Goal: Transaction & Acquisition: Purchase product/service

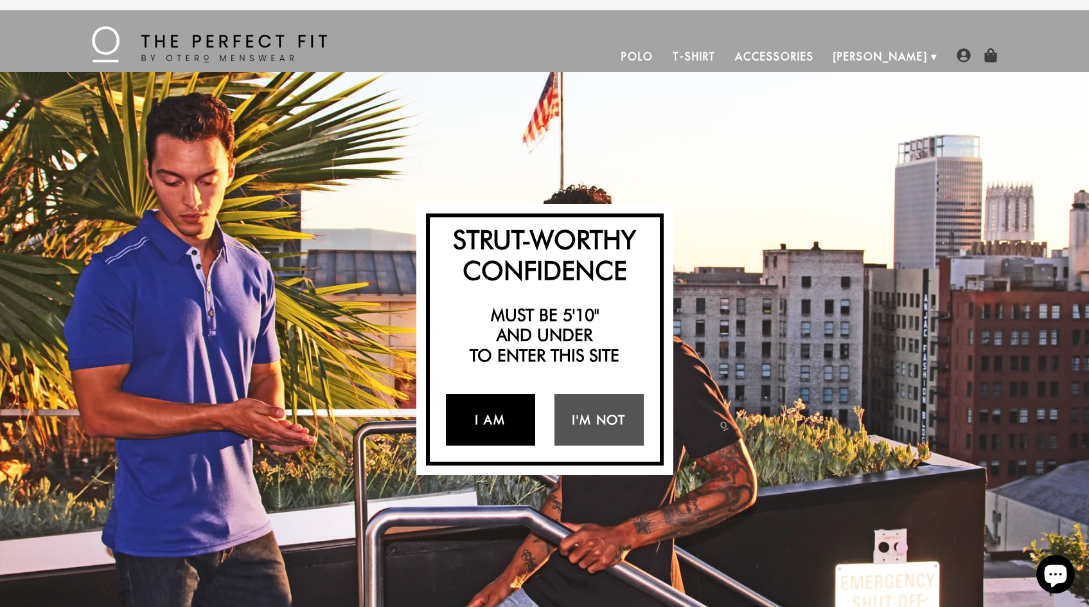
click at [495, 421] on link "I Am" at bounding box center [490, 419] width 89 height 51
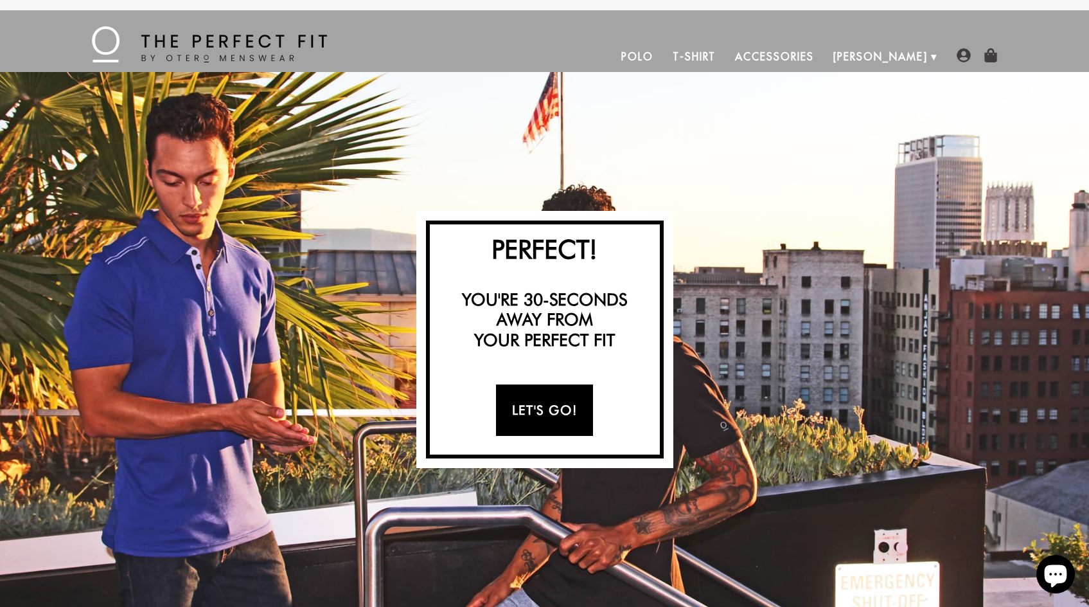
click at [518, 412] on link "Let's Go!" at bounding box center [544, 409] width 97 height 51
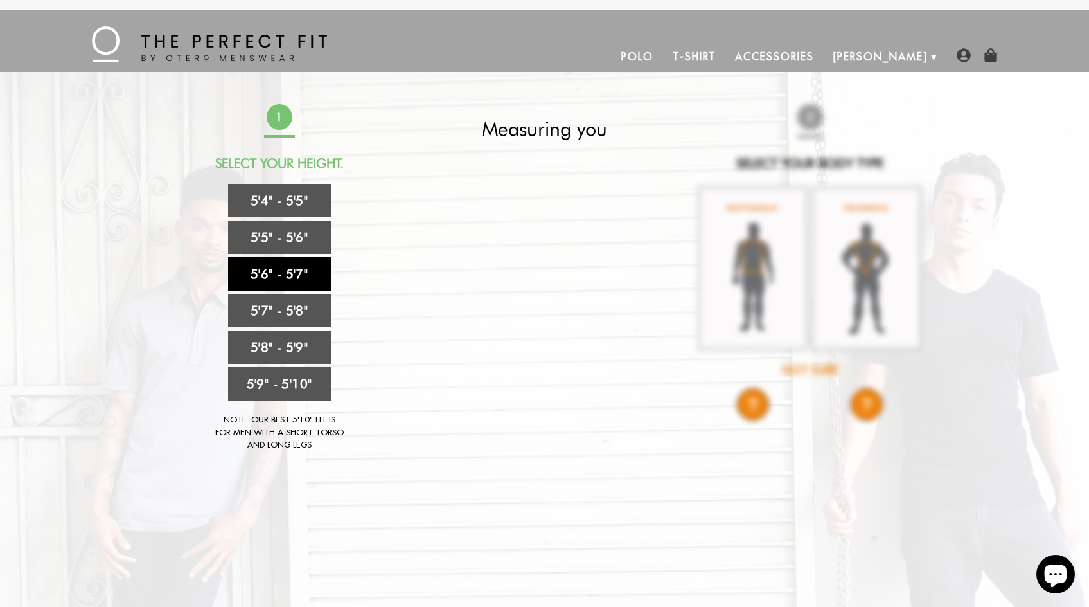
click at [268, 272] on link "5'6" - 5'7"" at bounding box center [279, 273] width 103 height 33
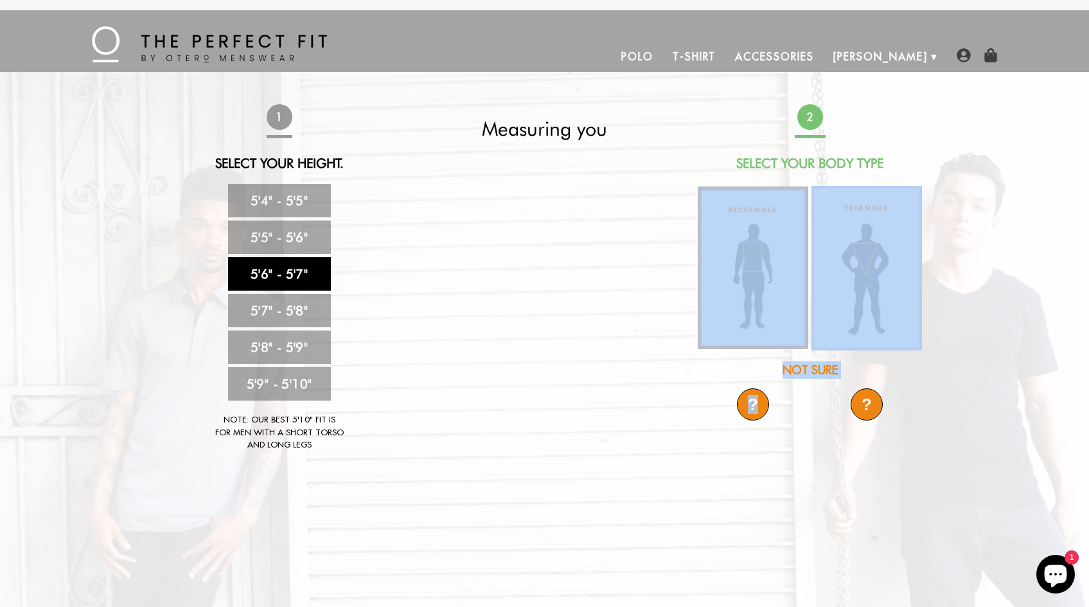
drag, startPoint x: 756, startPoint y: 402, endPoint x: 753, endPoint y: 350, distance: 52.8
click at [753, 350] on div "2 Select Your Body Type Not Sure ? ? X X" at bounding box center [809, 271] width 227 height 335
click at [741, 297] on img at bounding box center [753, 267] width 111 height 163
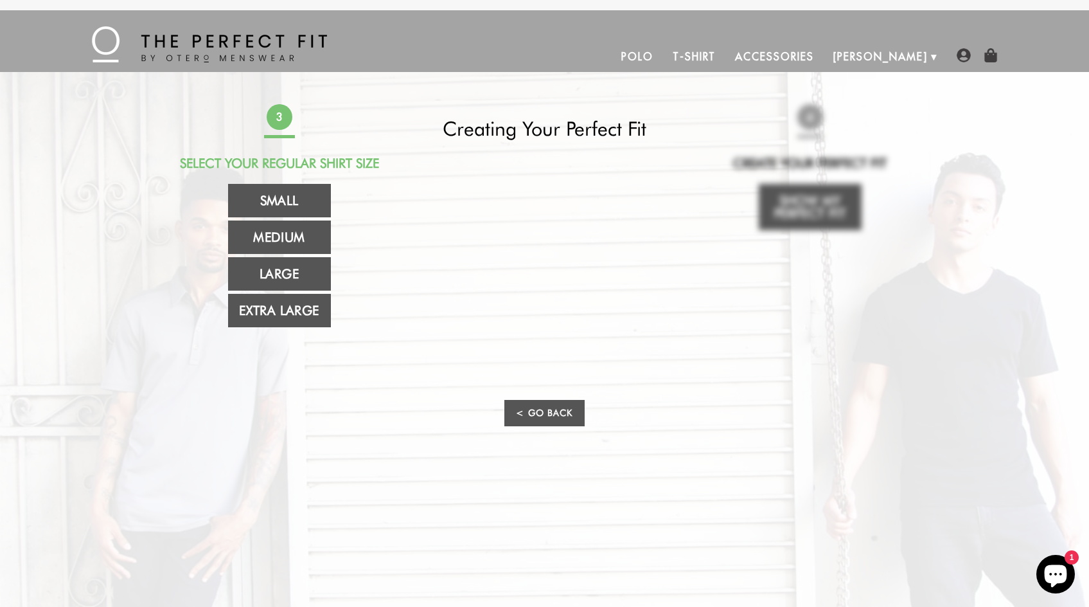
click at [777, 214] on div "3 Select Your Regular Shirt Size Small Medium Large Extra Large Creating Your P…" at bounding box center [545, 274] width 758 height 341
click at [813, 194] on div "3 Select Your Regular Shirt Size Small Medium Large Extra Large Creating Your P…" at bounding box center [545, 274] width 758 height 341
click at [543, 410] on link "< Go Back" at bounding box center [544, 413] width 80 height 26
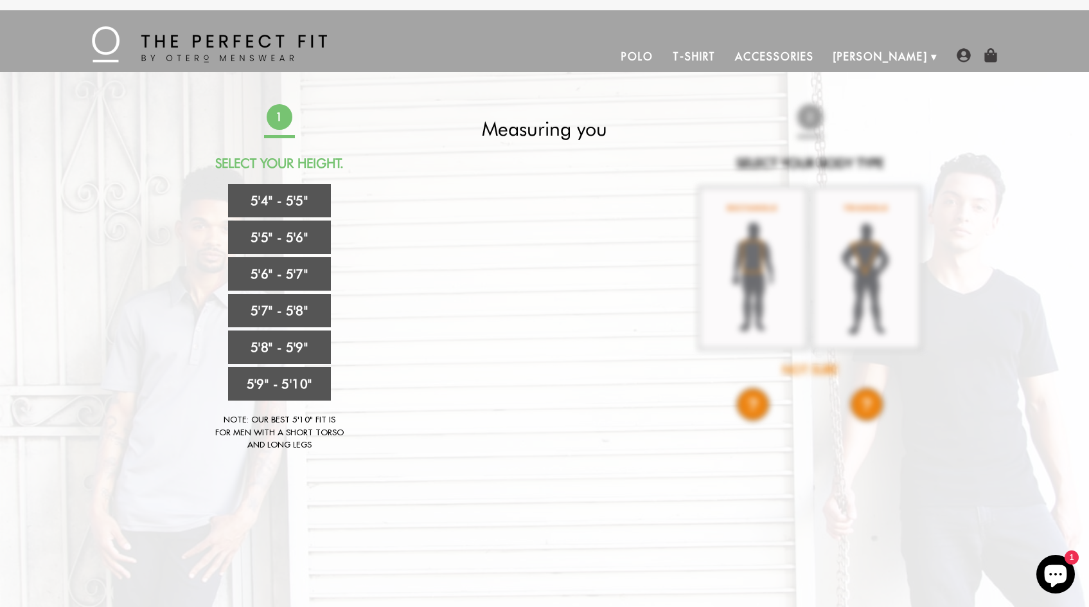
click at [745, 346] on div "1 Select Your Height. 5'4" - 5'5" 5'5" - 5'6" 5'6" - 5'7" 5'7" - 5'8" 5'8" - 5'…" at bounding box center [545, 284] width 758 height 360
click at [663, 58] on link "Polo" at bounding box center [637, 56] width 51 height 31
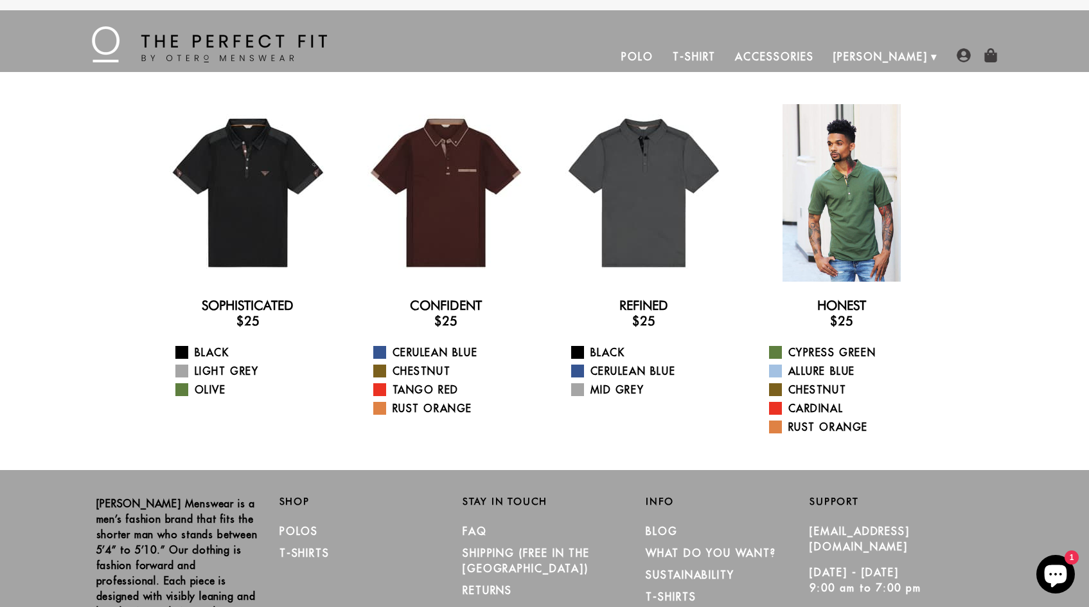
click at [831, 218] on div at bounding box center [841, 192] width 177 height 177
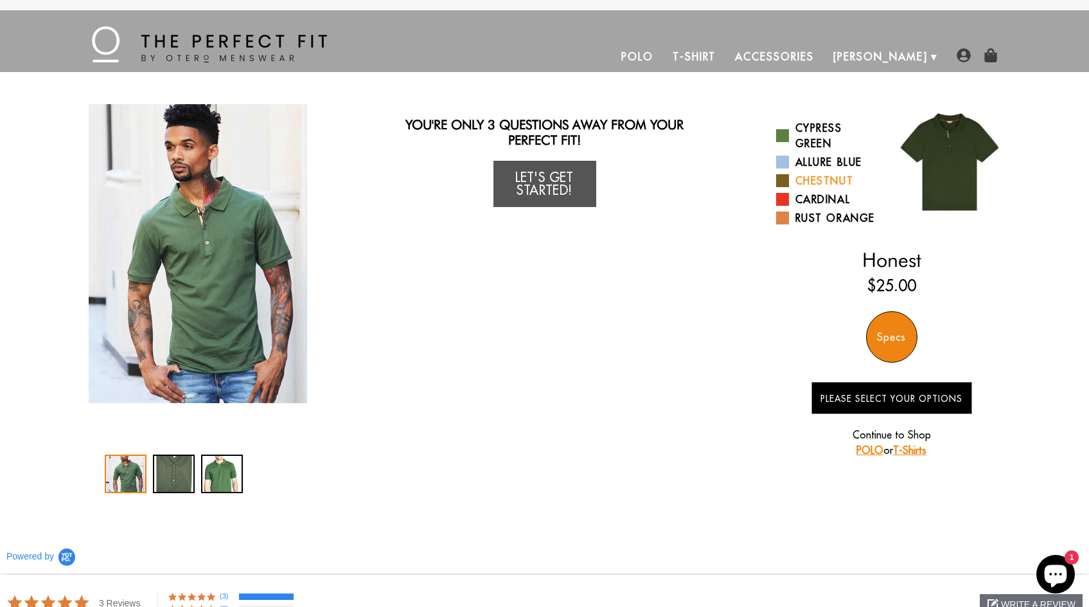
click at [783, 181] on span at bounding box center [782, 180] width 13 height 13
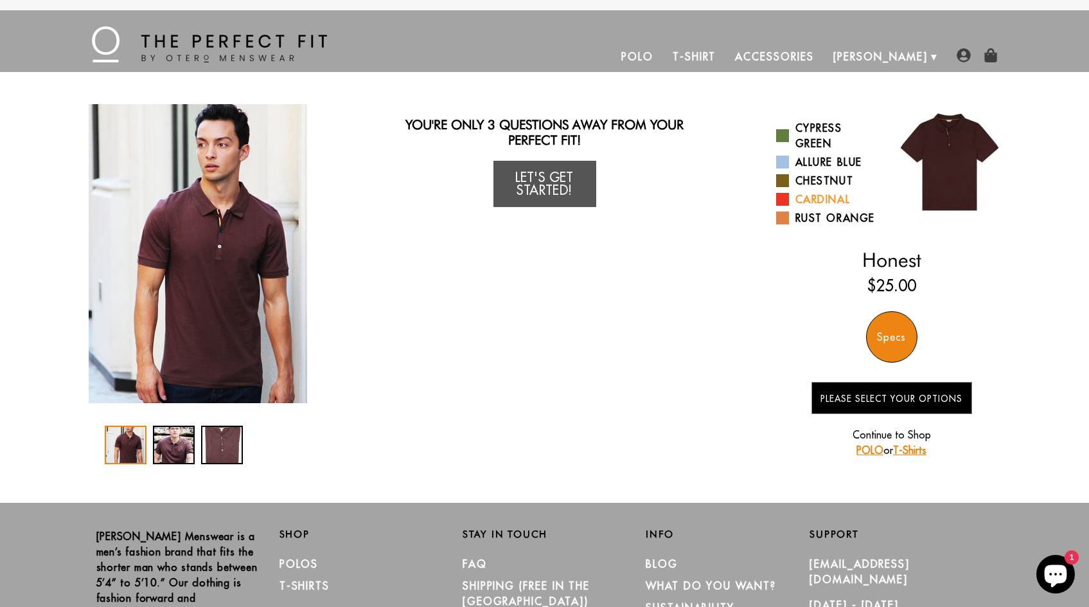
click at [783, 197] on span at bounding box center [782, 199] width 13 height 13
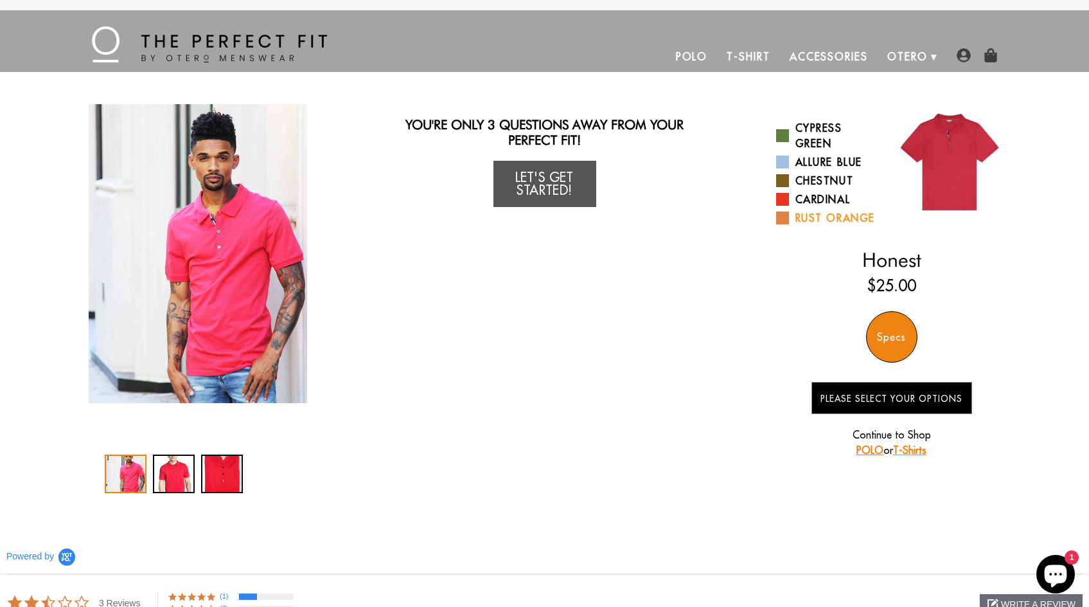
click at [781, 216] on span at bounding box center [782, 217] width 13 height 13
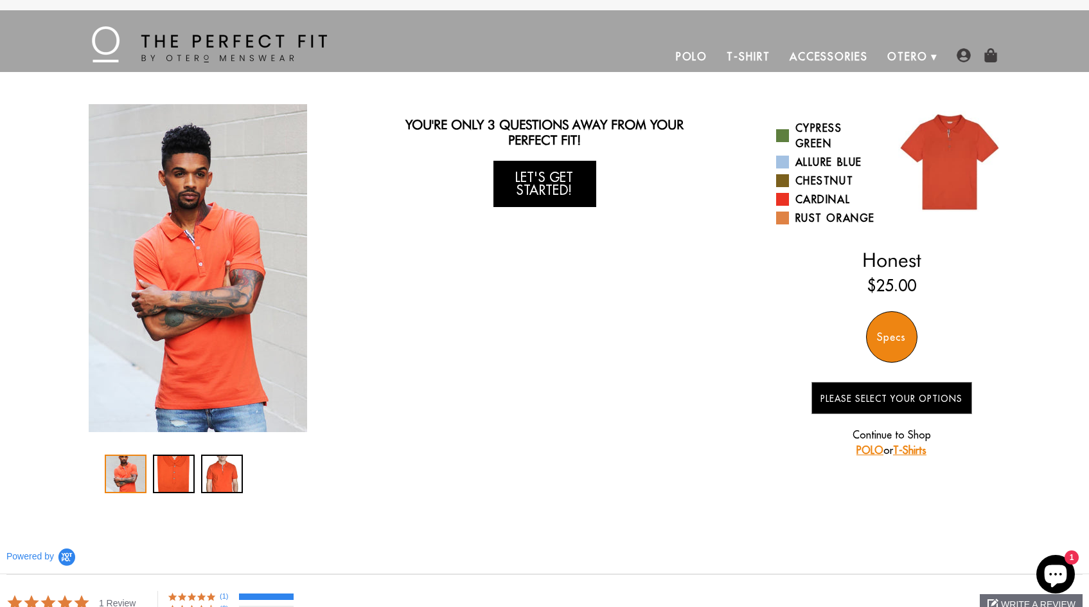
click at [542, 179] on link "Let's Get Started!" at bounding box center [544, 184] width 103 height 46
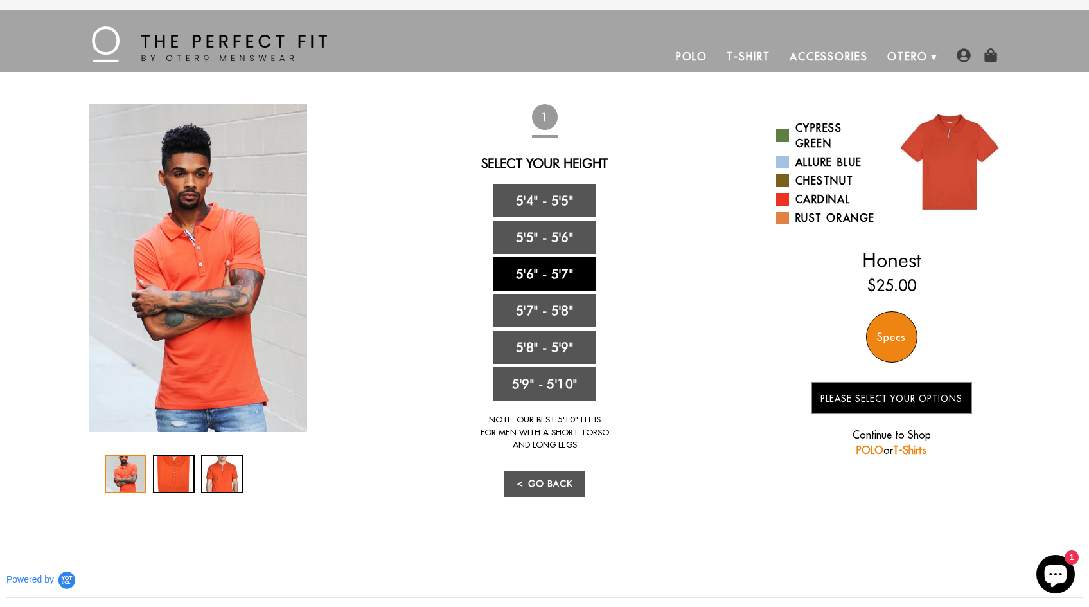
click at [538, 270] on link "5'6" - 5'7"" at bounding box center [544, 273] width 103 height 33
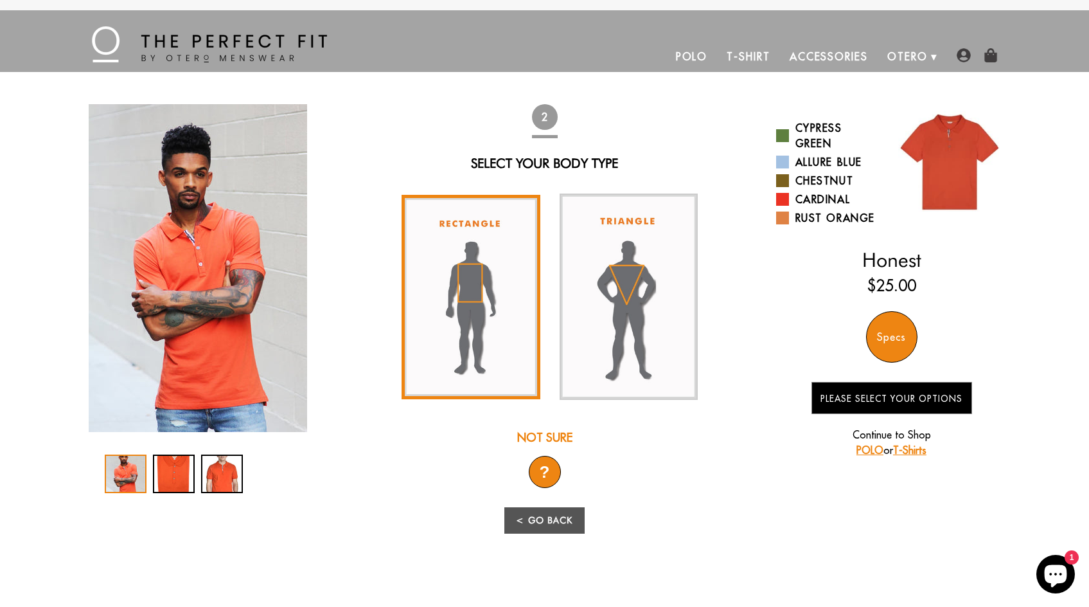
click at [472, 278] on img at bounding box center [471, 297] width 139 height 204
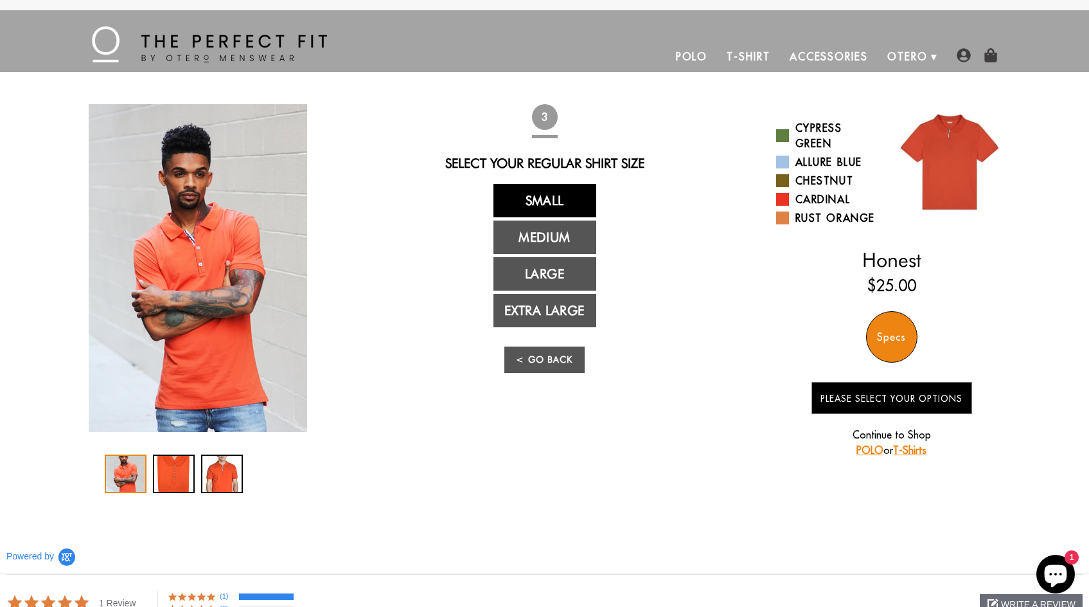
click at [556, 197] on link "Small" at bounding box center [544, 200] width 103 height 33
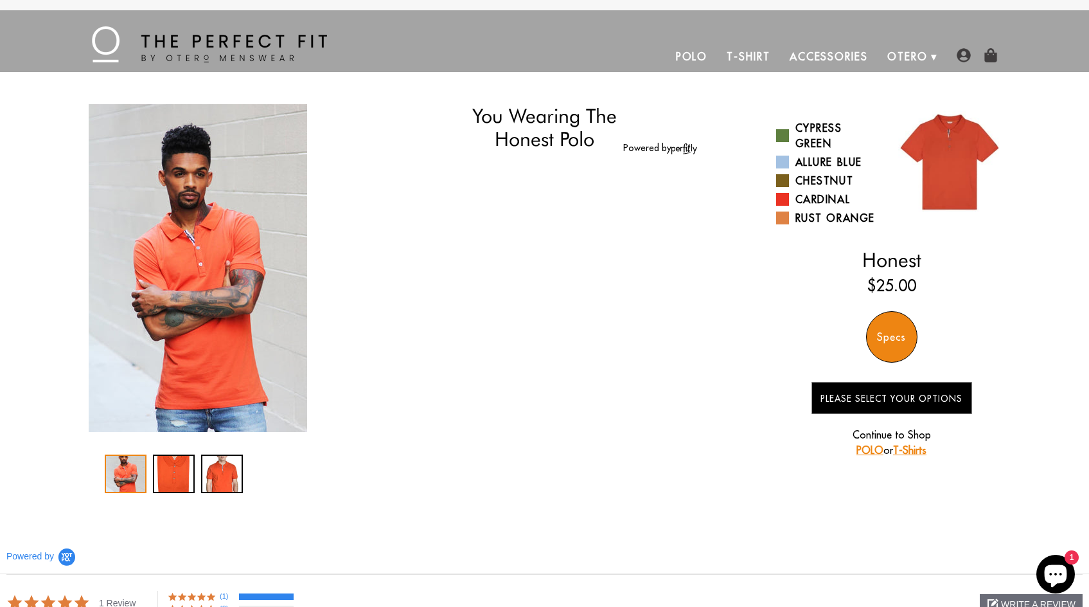
select select "56-57"
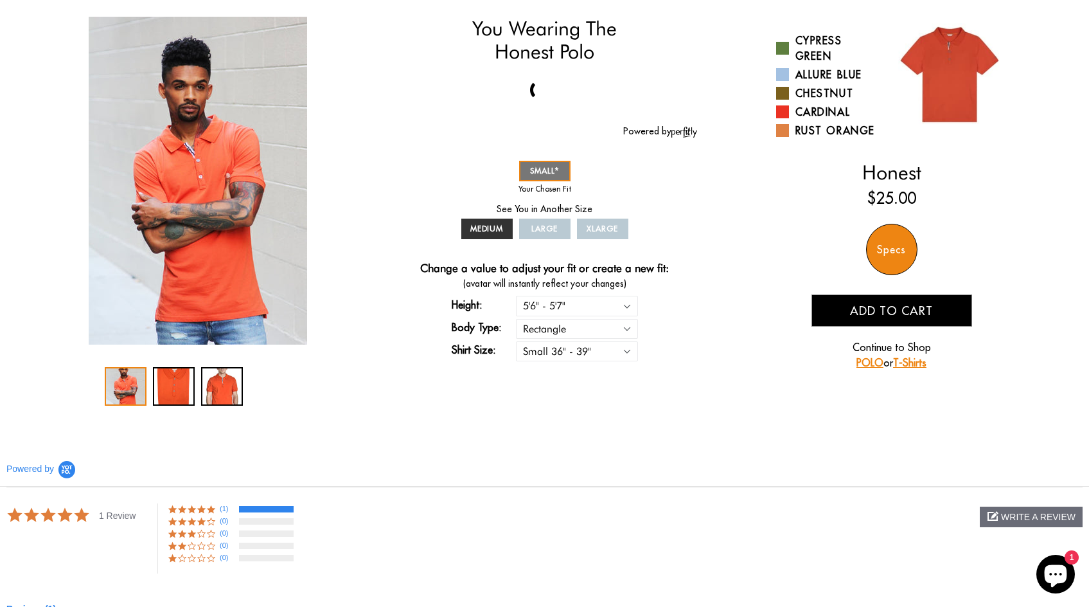
scroll to position [64, 0]
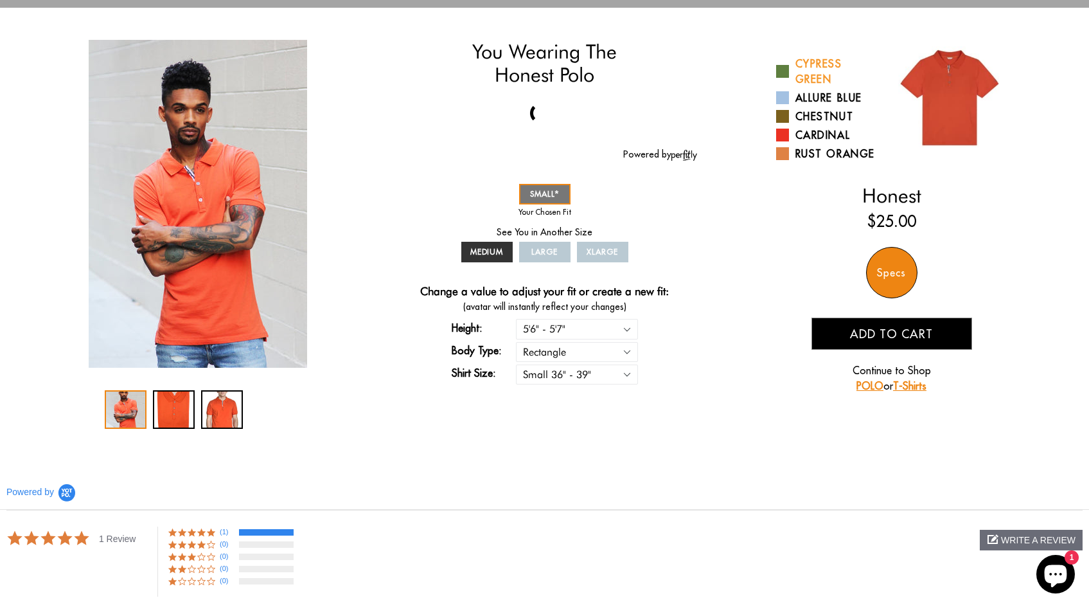
click at [790, 72] on link "Cypress Green" at bounding box center [829, 71] width 106 height 31
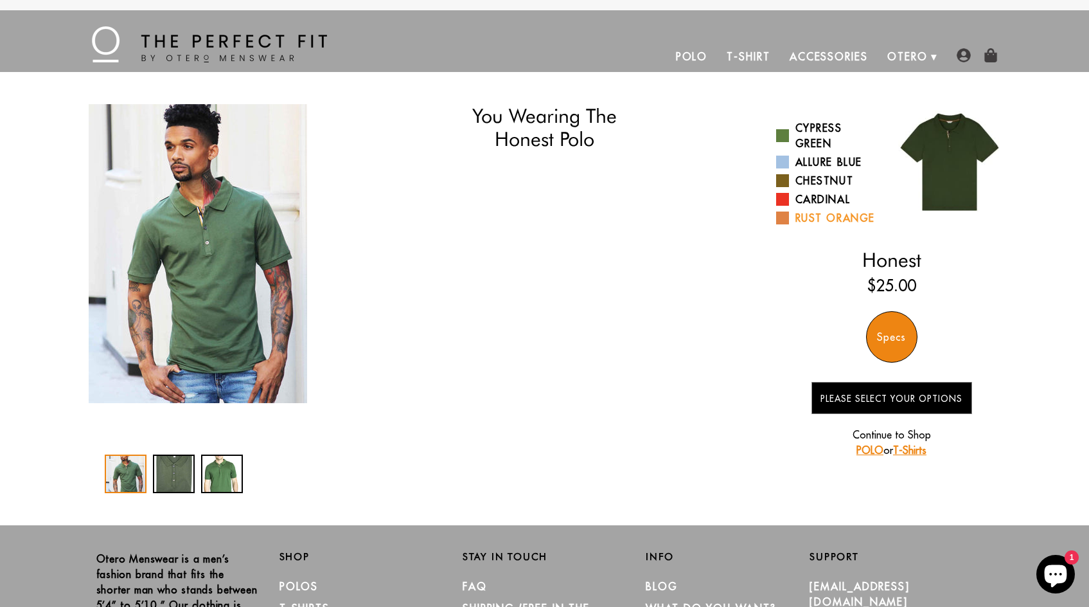
select select "56-57"
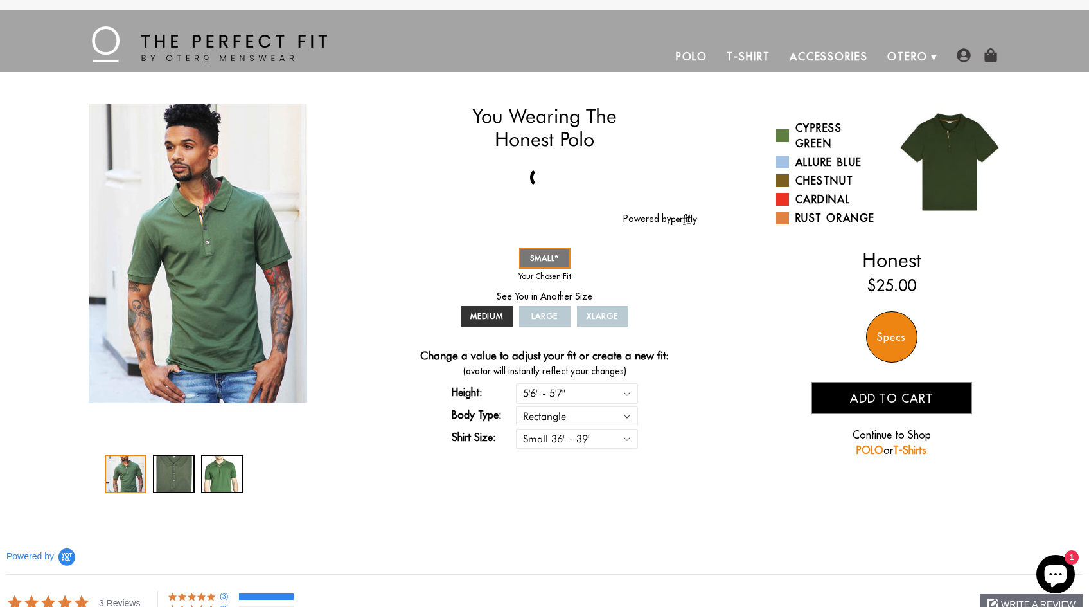
click at [887, 393] on span "Add to cart" at bounding box center [891, 398] width 83 height 15
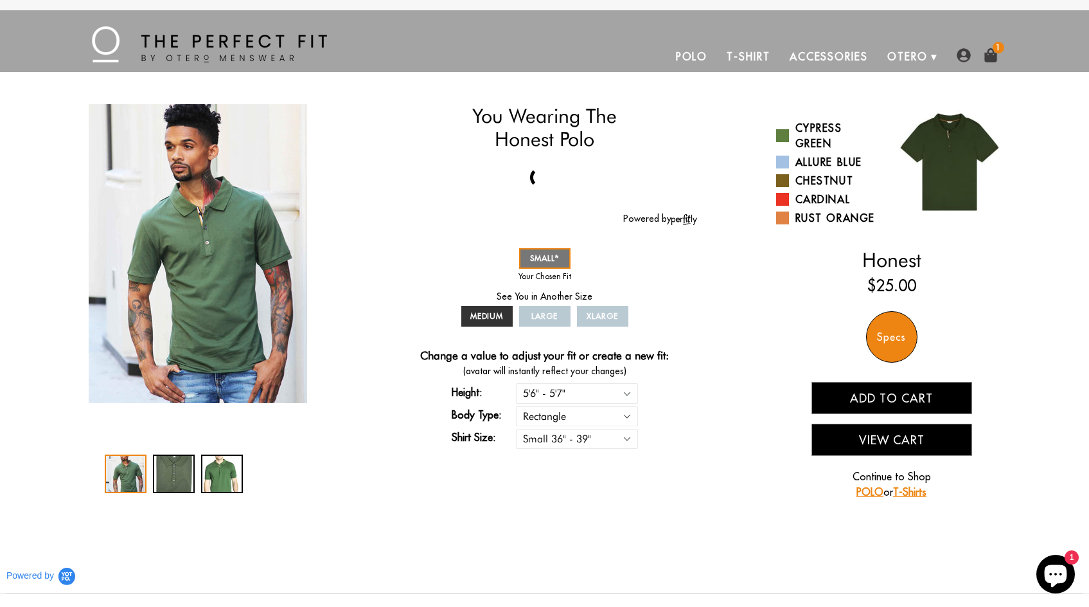
click at [745, 53] on link "T-Shirt" at bounding box center [748, 56] width 62 height 31
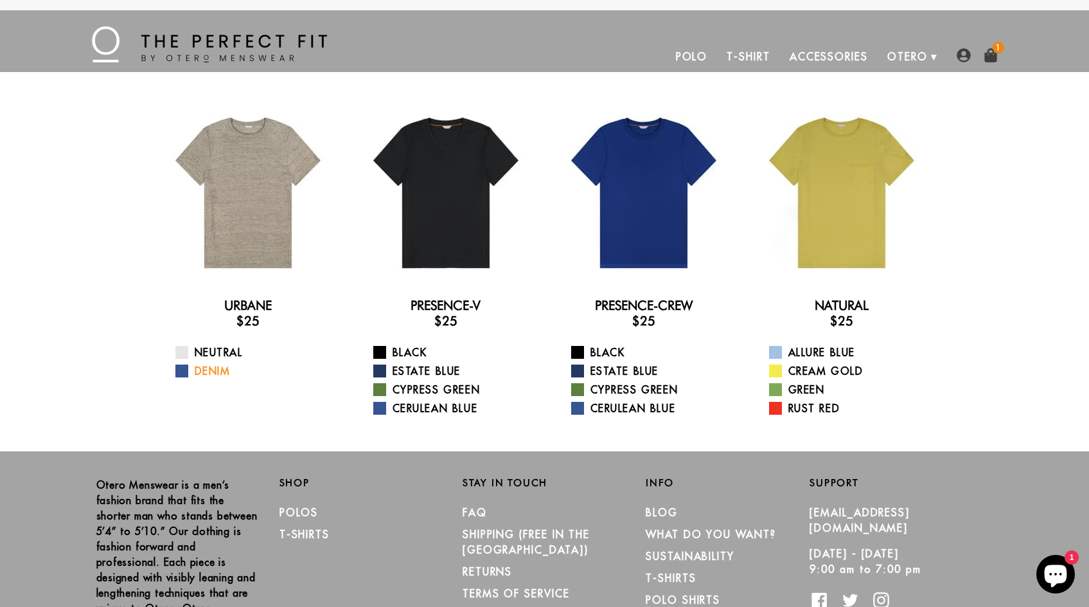
click at [186, 371] on span at bounding box center [181, 370] width 13 height 13
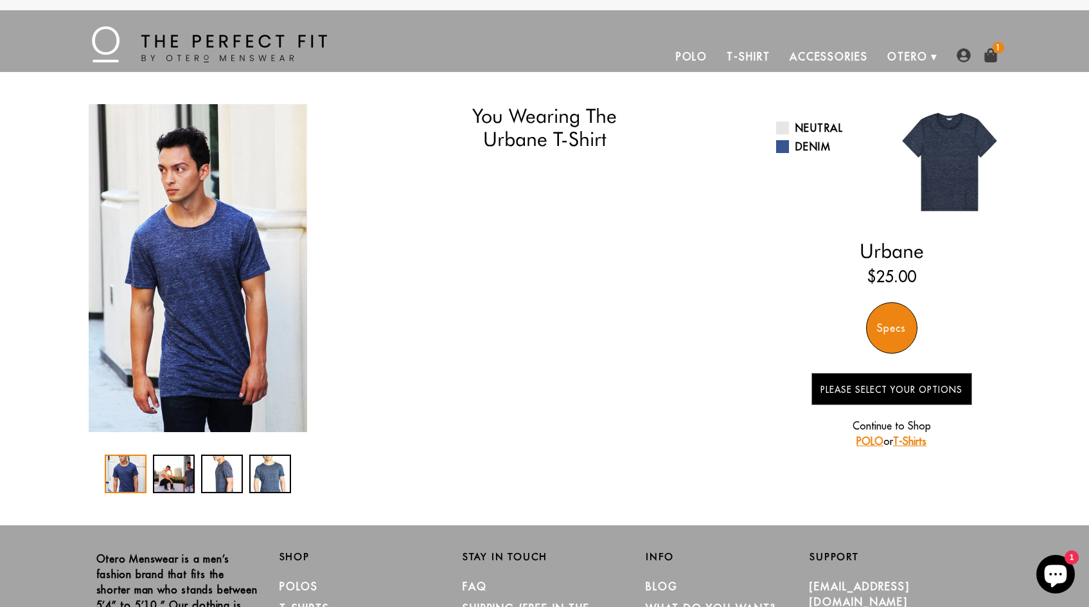
select select "56-57"
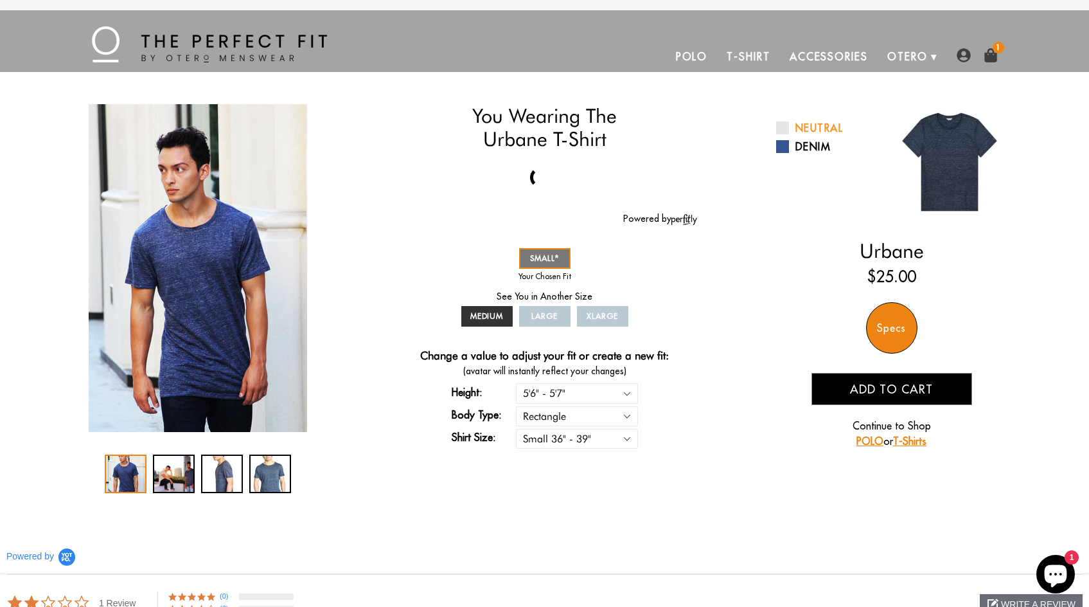
click at [781, 127] on span at bounding box center [782, 127] width 13 height 13
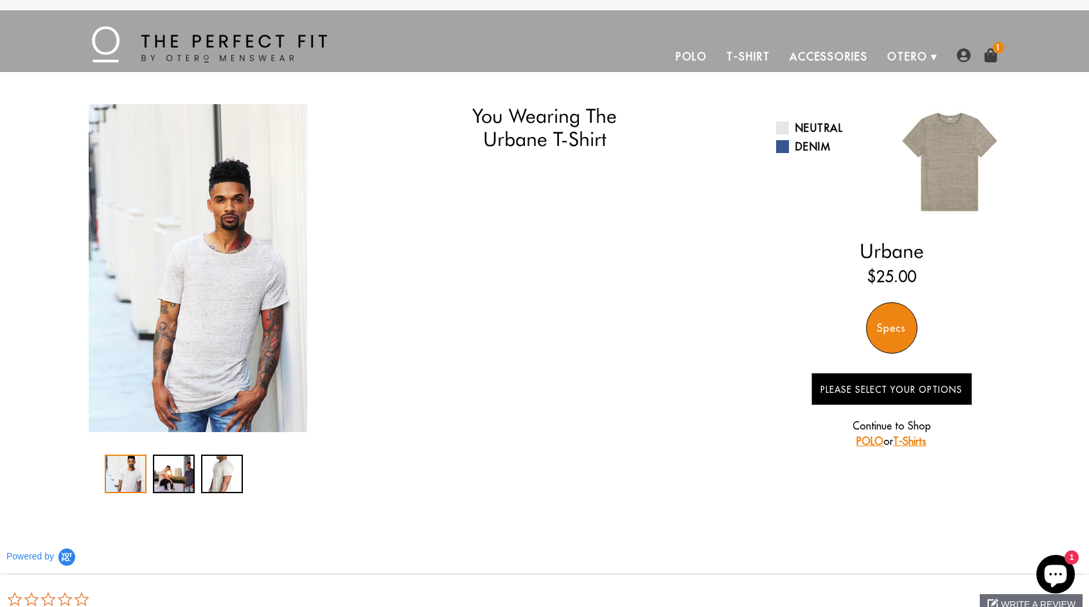
select select "56-57"
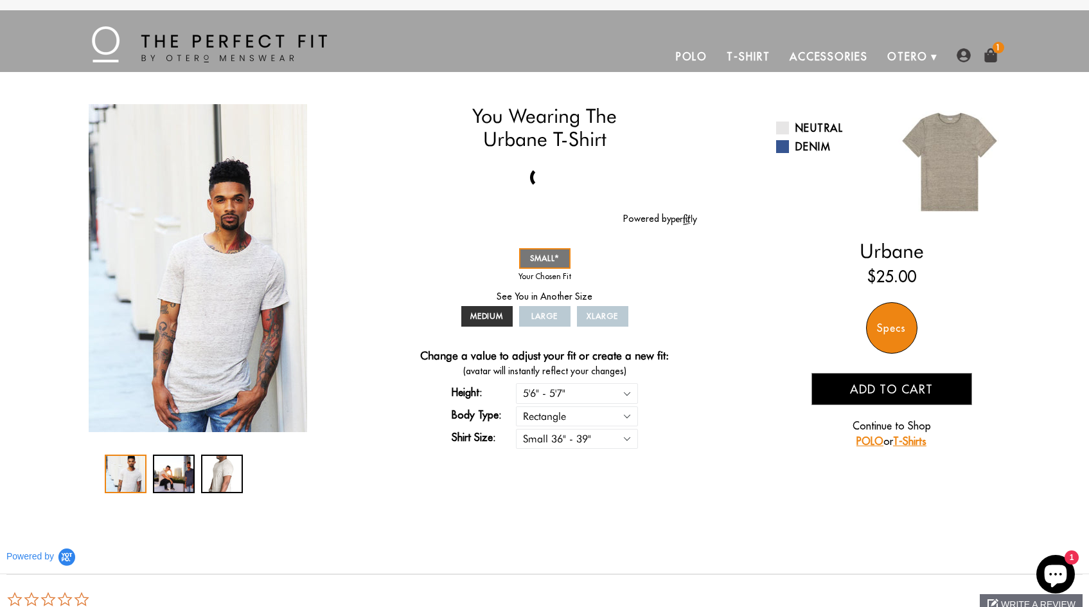
click at [701, 55] on link "Polo" at bounding box center [691, 56] width 51 height 31
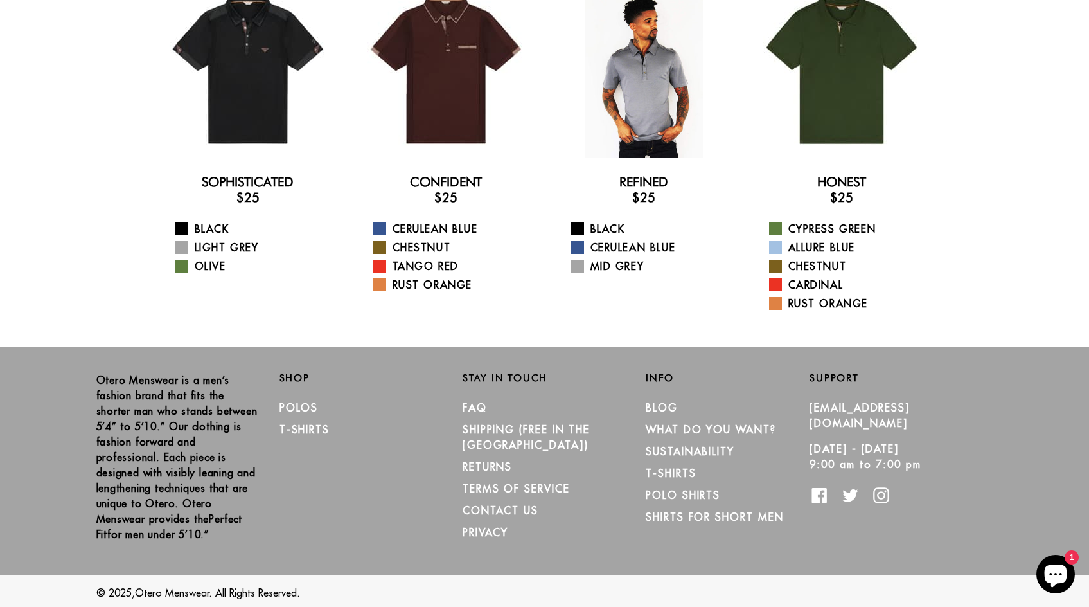
scroll to position [125, 0]
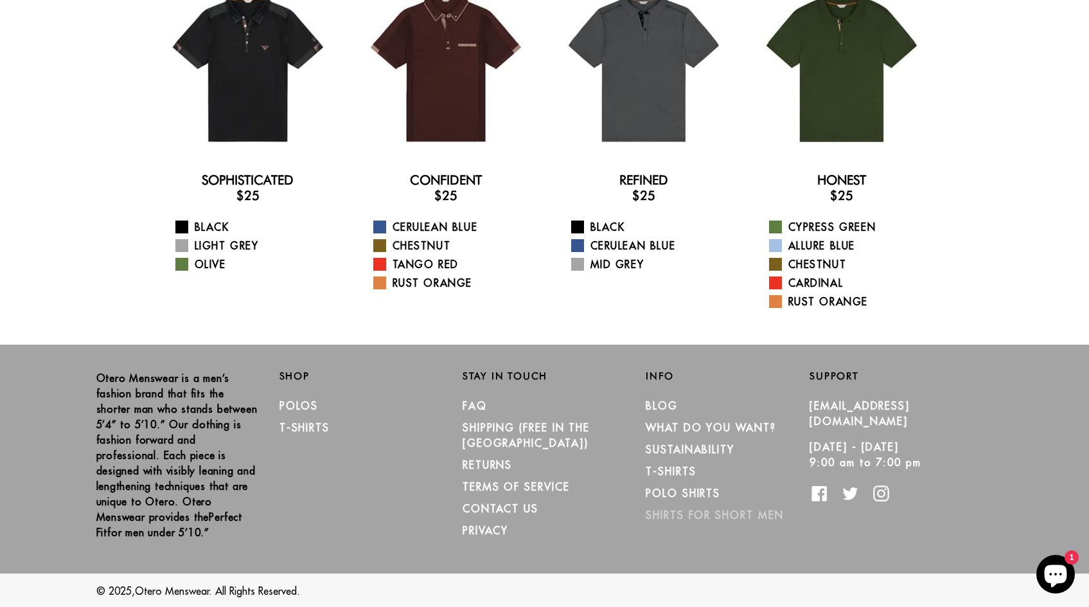
click at [709, 516] on link "Shirts for Short Men" at bounding box center [714, 514] width 137 height 13
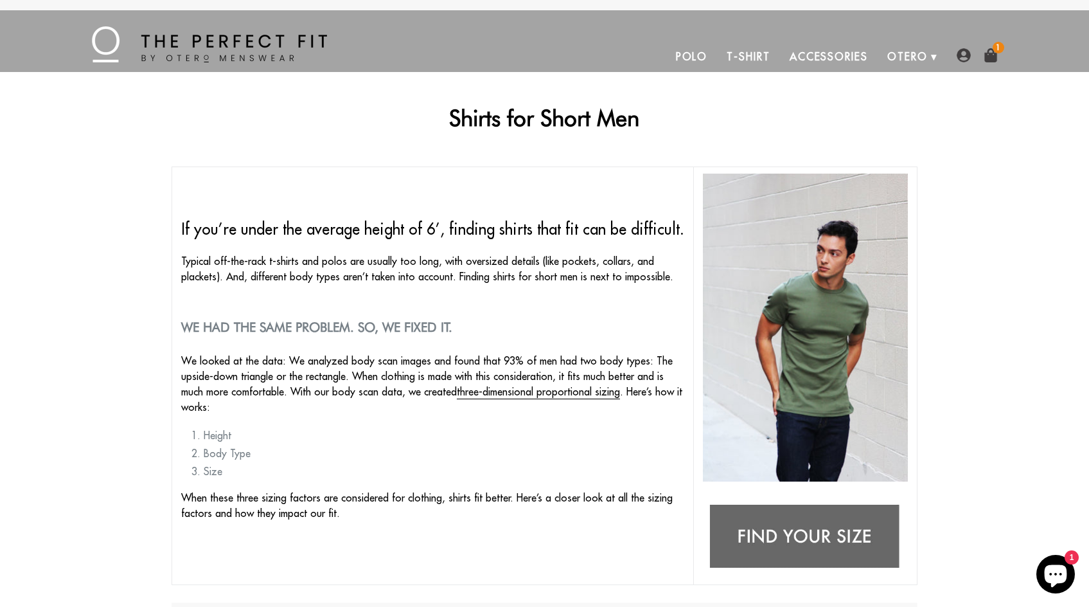
click at [987, 55] on img at bounding box center [991, 55] width 14 height 14
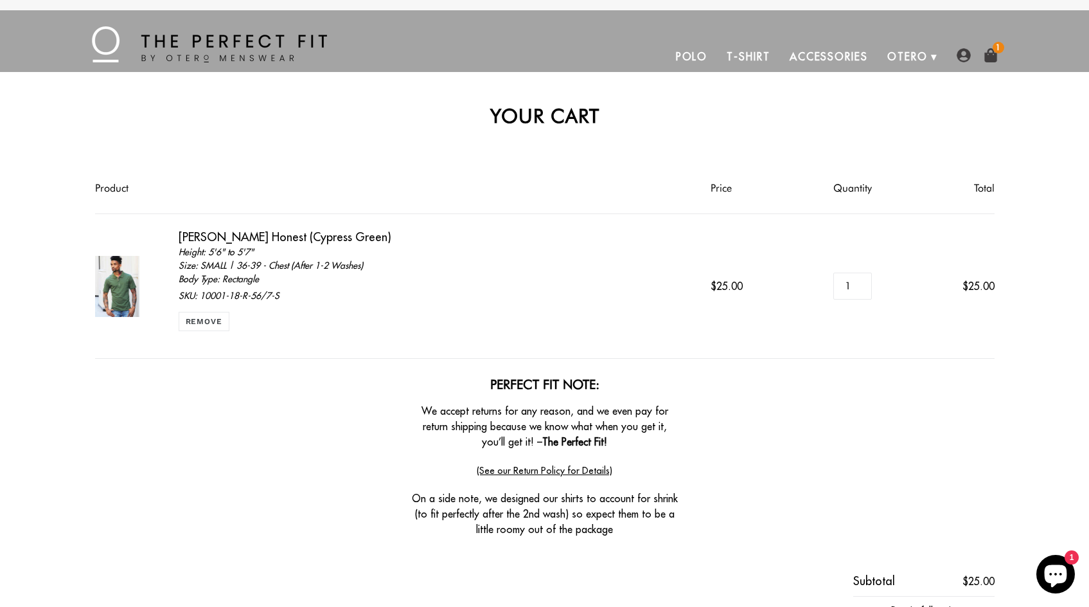
click at [127, 299] on img at bounding box center [117, 286] width 45 height 61
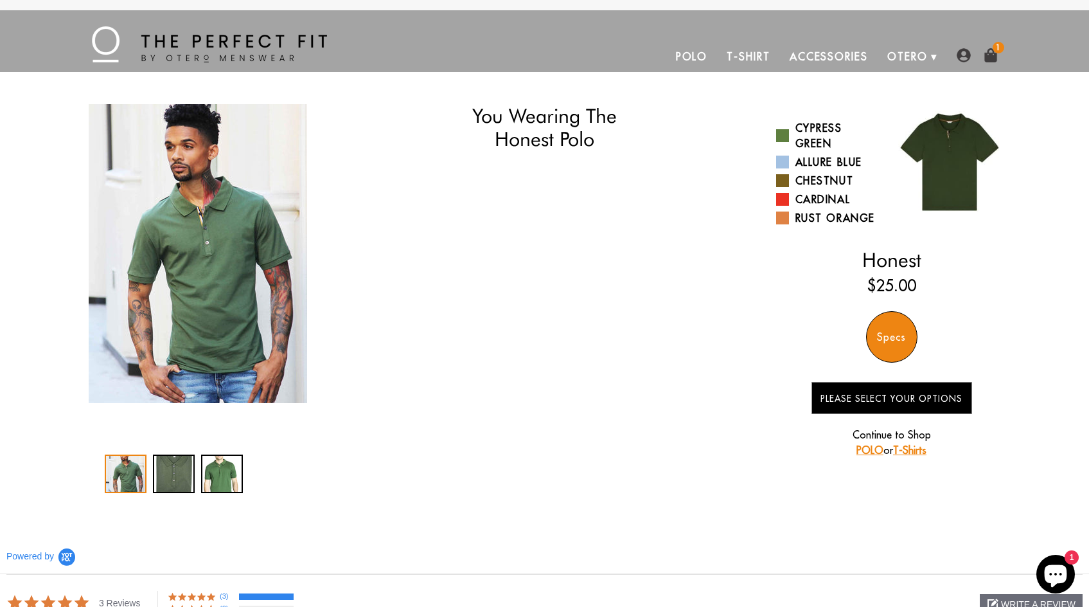
select select "56-57"
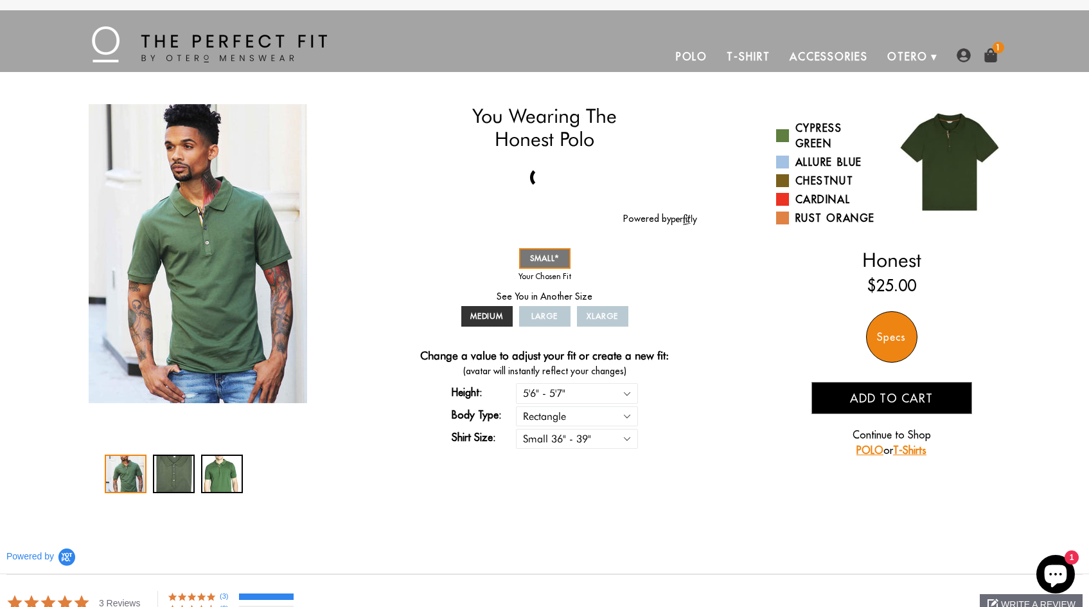
click at [846, 60] on link "Accessories" at bounding box center [829, 56] width 98 height 31
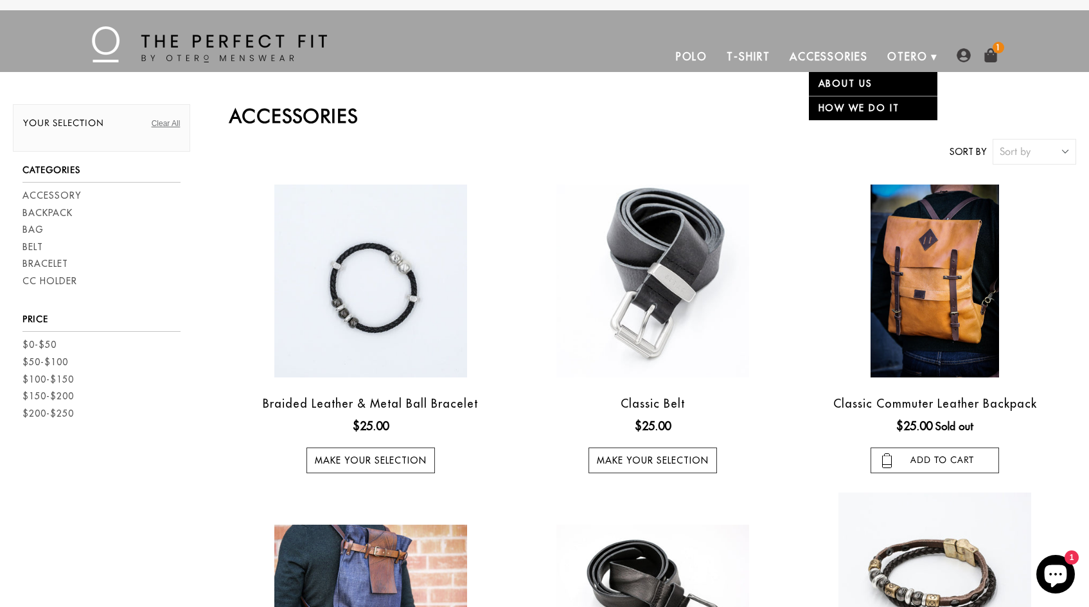
click at [900, 84] on link "About Us" at bounding box center [873, 84] width 129 height 24
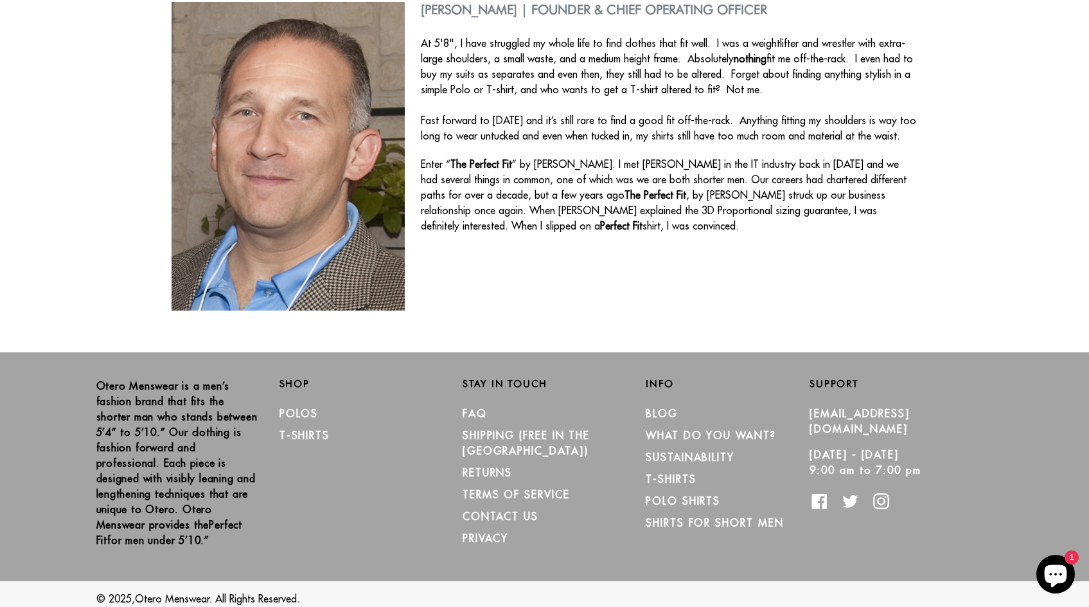
scroll to position [526, 0]
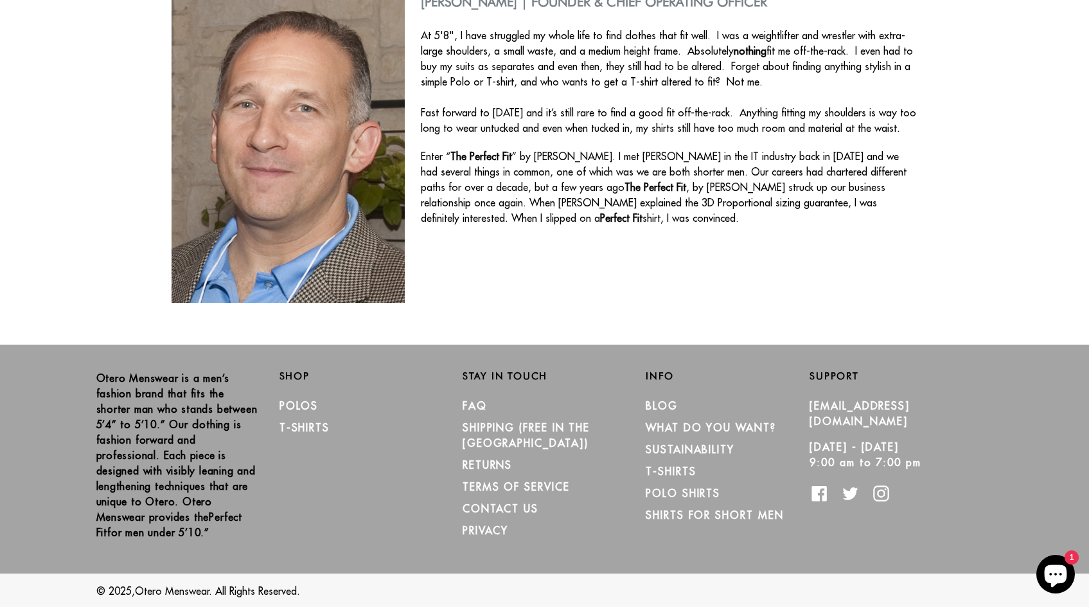
click at [497, 497] on li "CONTACT US" at bounding box center [545, 508] width 164 height 22
click at [478, 400] on link "FAQ" at bounding box center [475, 405] width 24 height 13
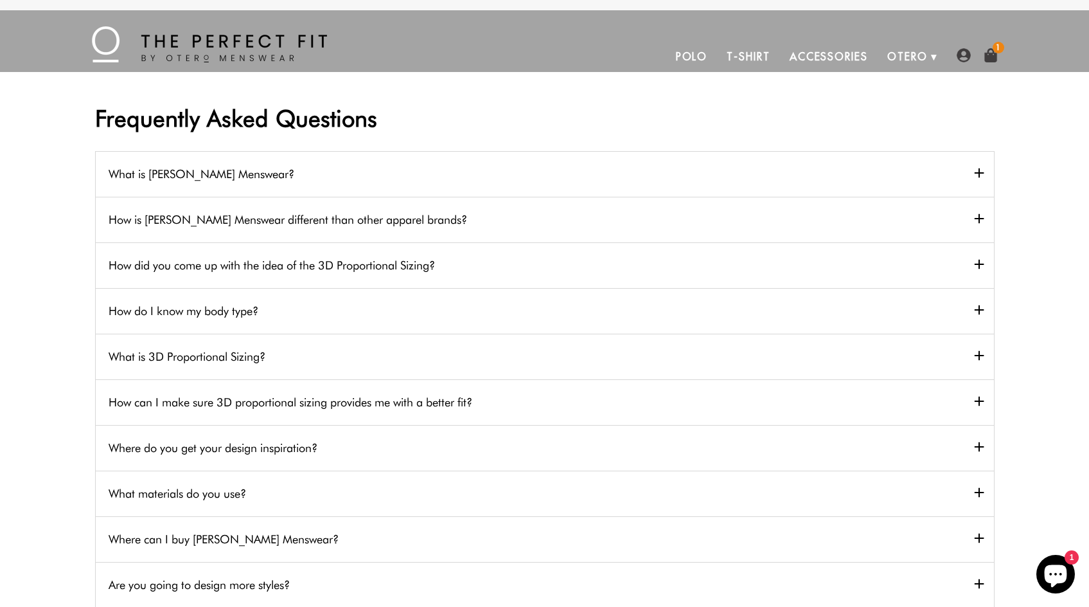
click at [417, 313] on h2 "How do I know my body type?" at bounding box center [545, 311] width 898 height 46
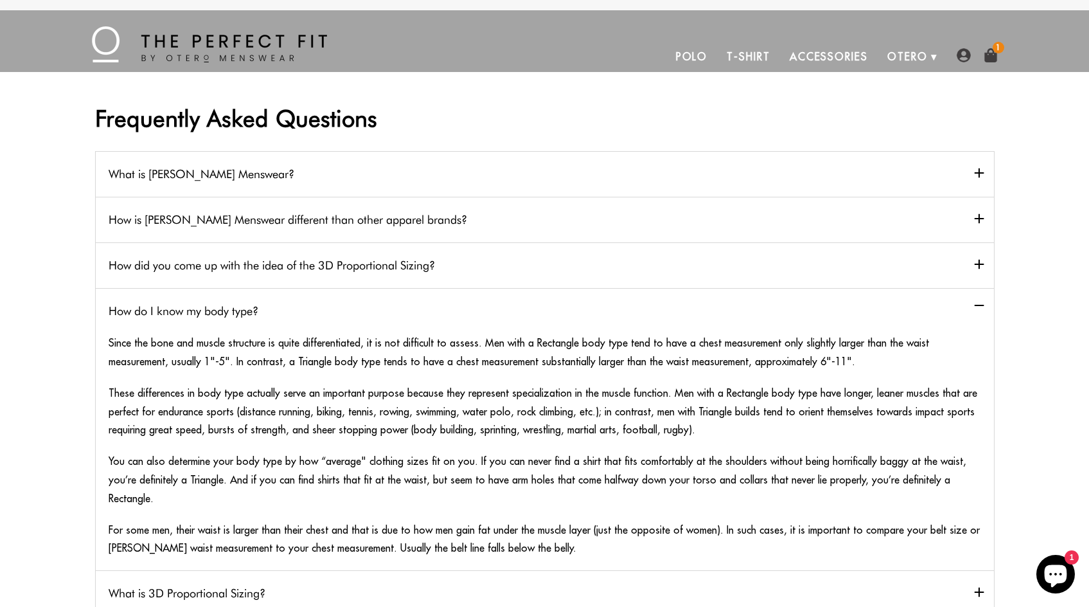
click at [986, 53] on img at bounding box center [991, 55] width 14 height 14
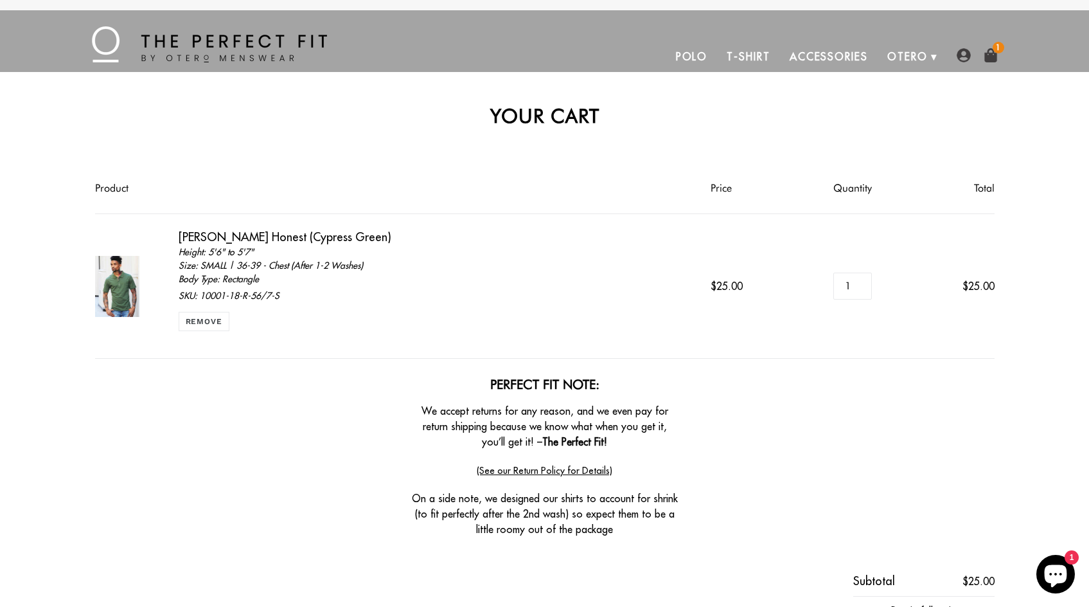
click at [130, 281] on img at bounding box center [117, 286] width 45 height 61
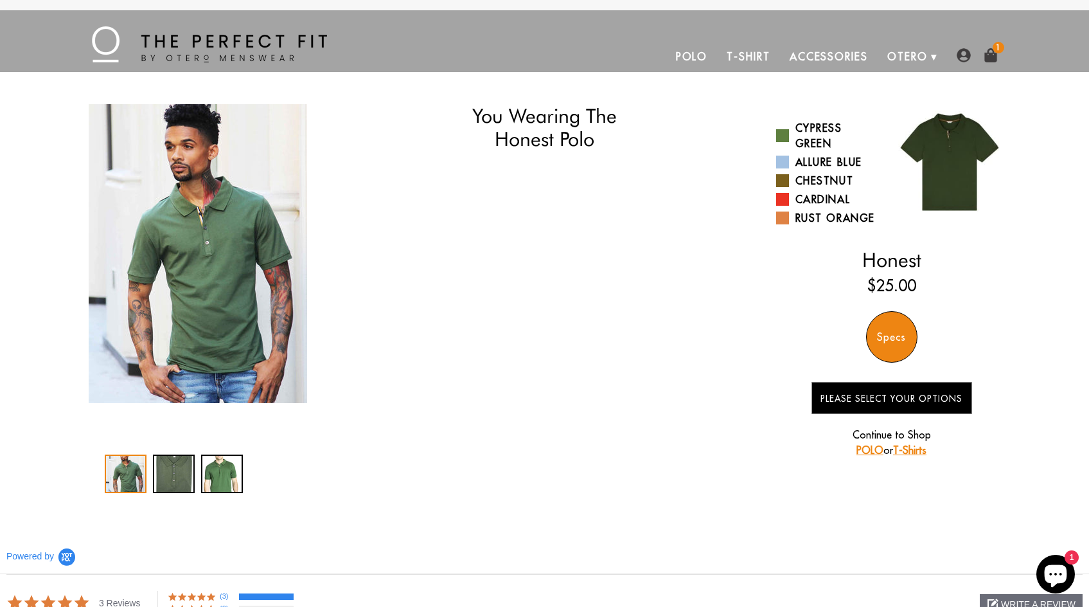
select select "56-57"
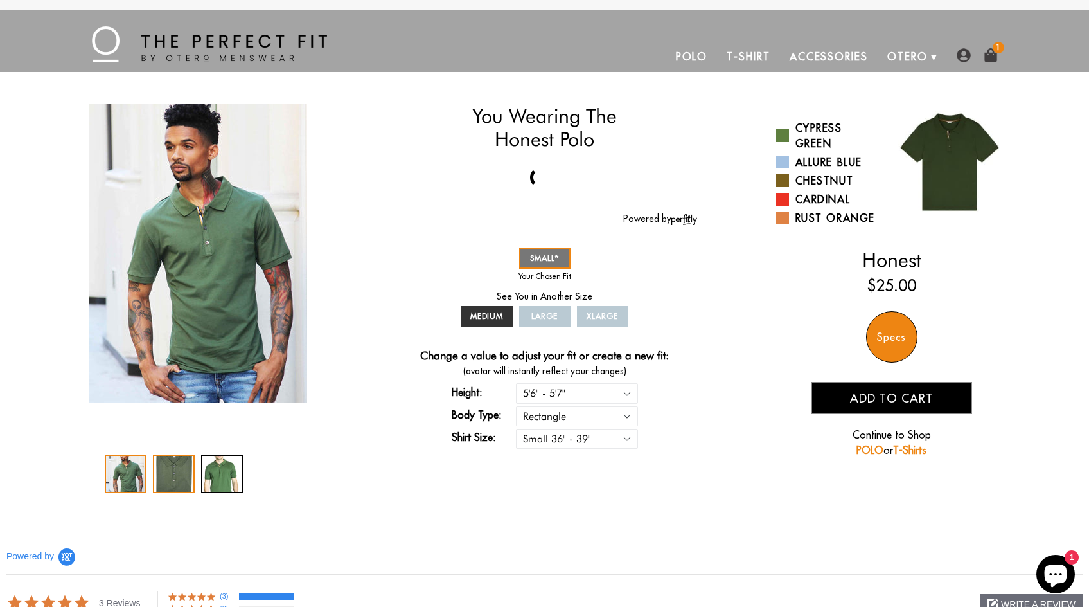
click at [170, 461] on div "2 / 3" at bounding box center [174, 473] width 42 height 39
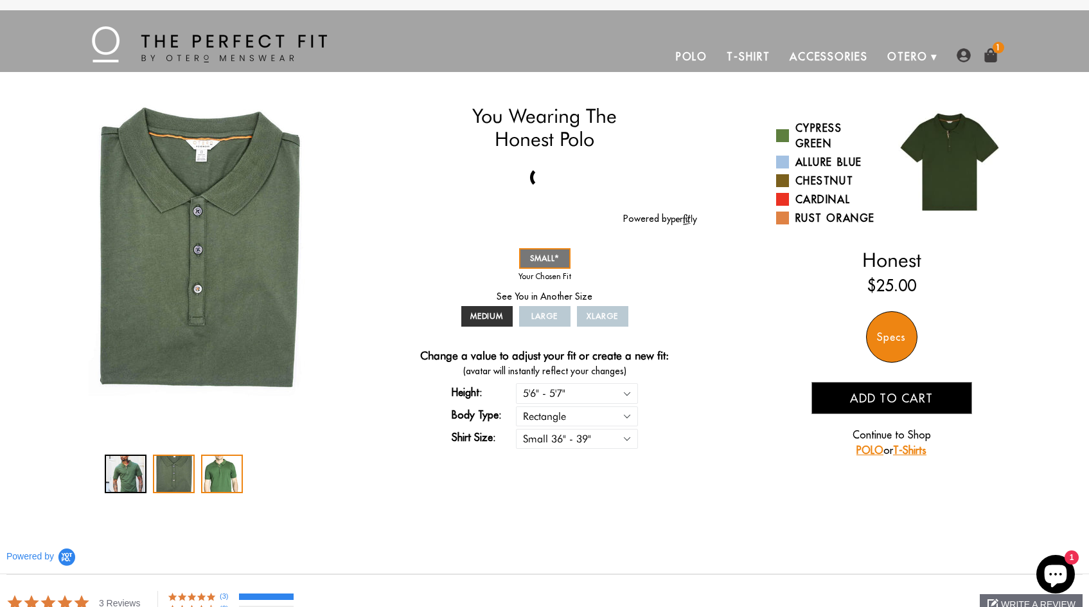
click at [221, 472] on div "3 / 3" at bounding box center [222, 473] width 42 height 39
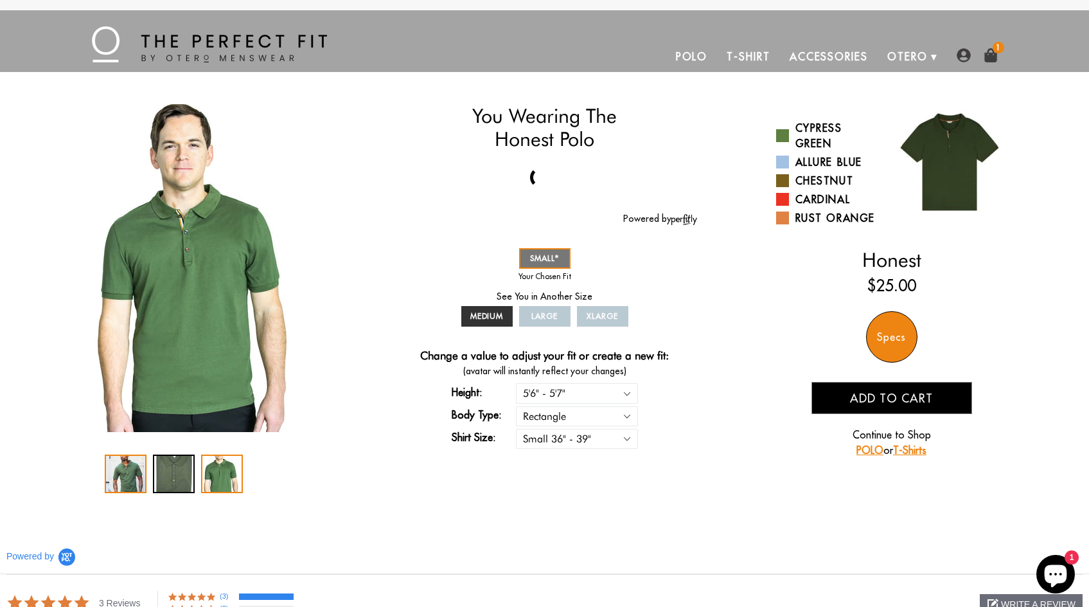
click at [125, 474] on div "1 / 3" at bounding box center [126, 473] width 42 height 39
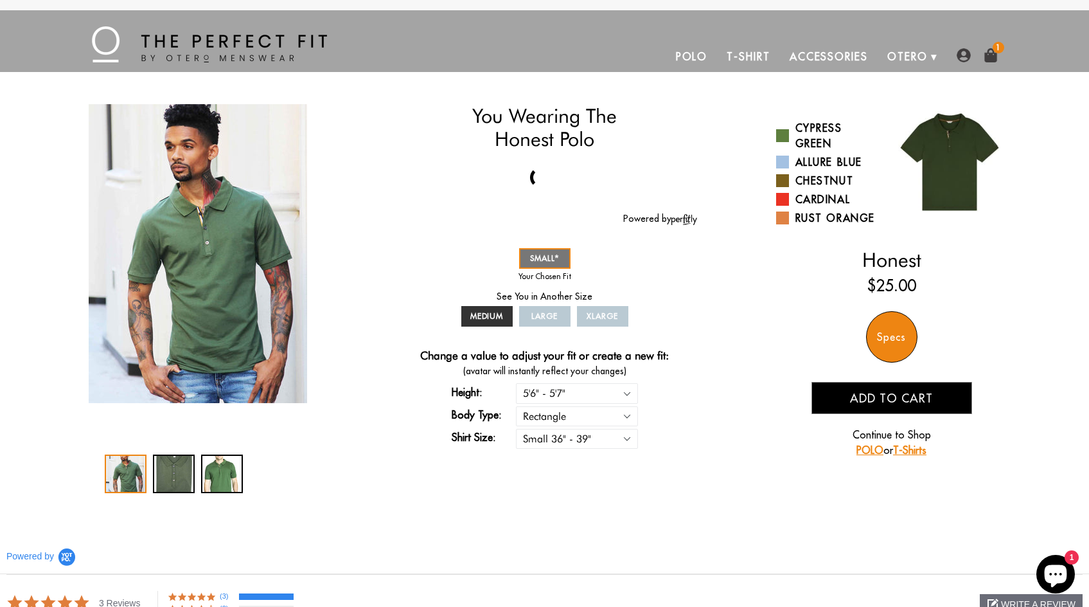
click at [991, 55] on img at bounding box center [991, 55] width 14 height 14
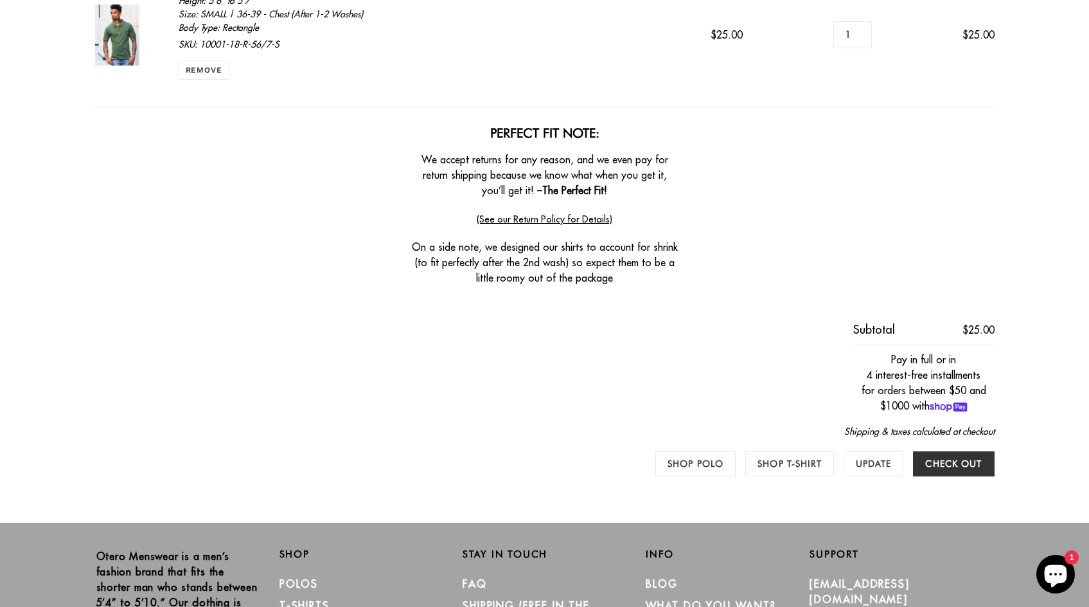
scroll to position [257, 0]
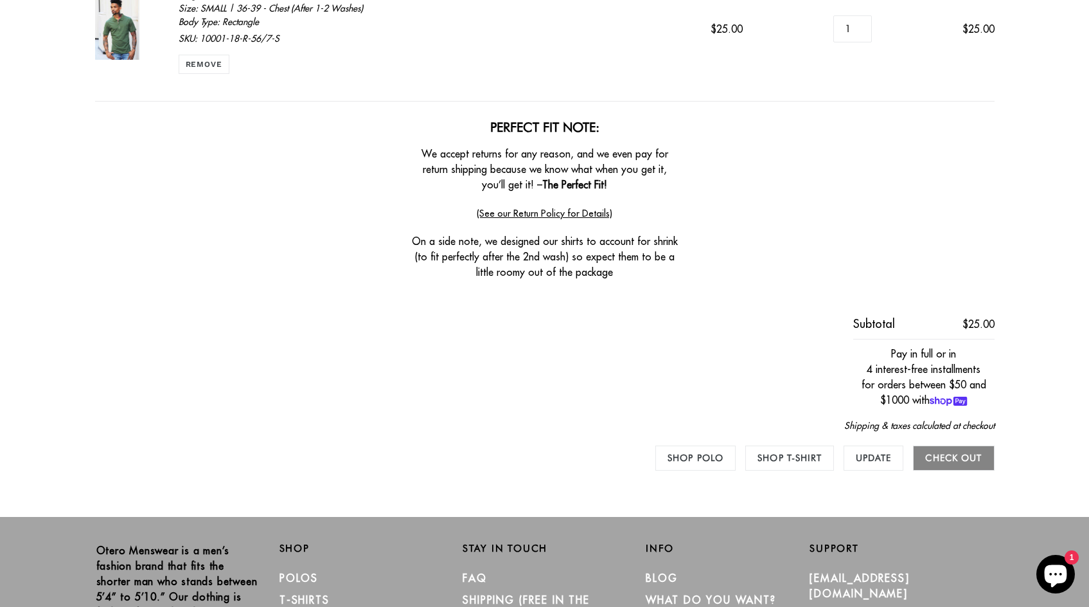
click at [966, 455] on input "Check out" at bounding box center [953, 457] width 81 height 25
